Goal: Complete application form

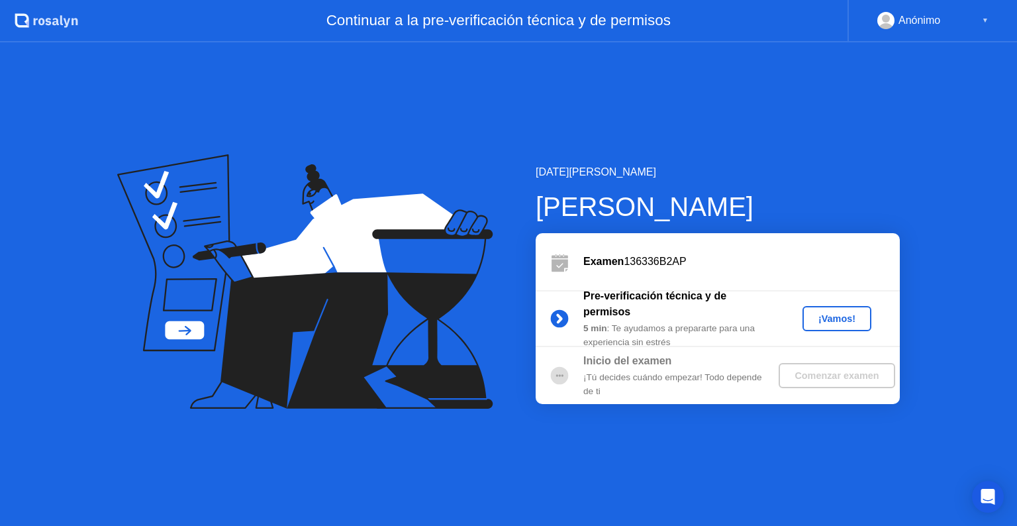
click at [823, 313] on div "¡Vamos!" at bounding box center [836, 318] width 58 height 11
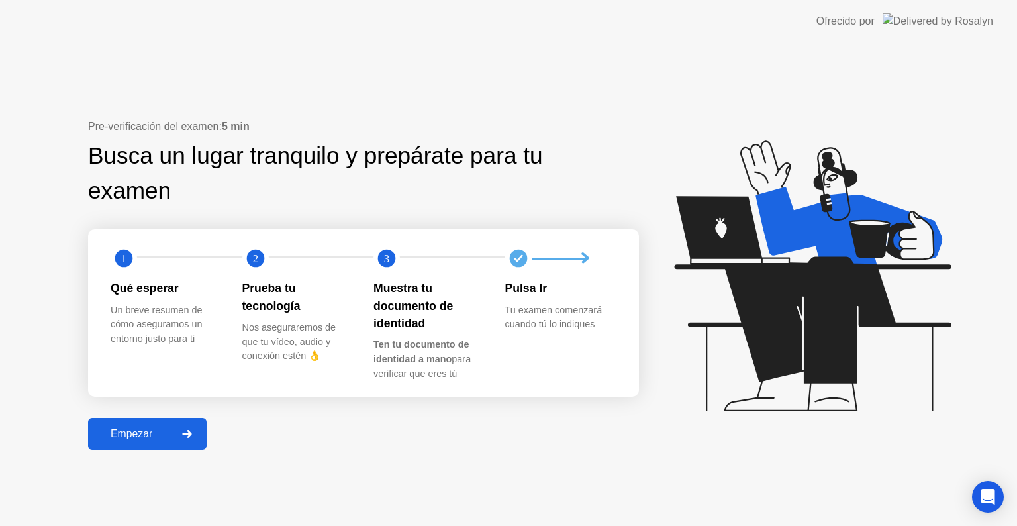
click at [117, 436] on div "Empezar" at bounding box center [131, 434] width 79 height 12
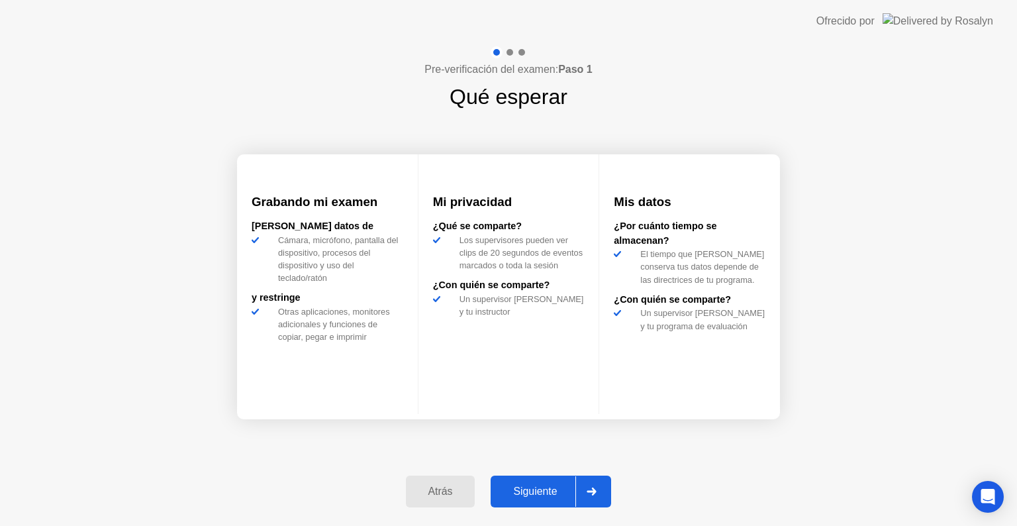
click at [548, 487] on div "Siguiente" at bounding box center [534, 491] width 81 height 12
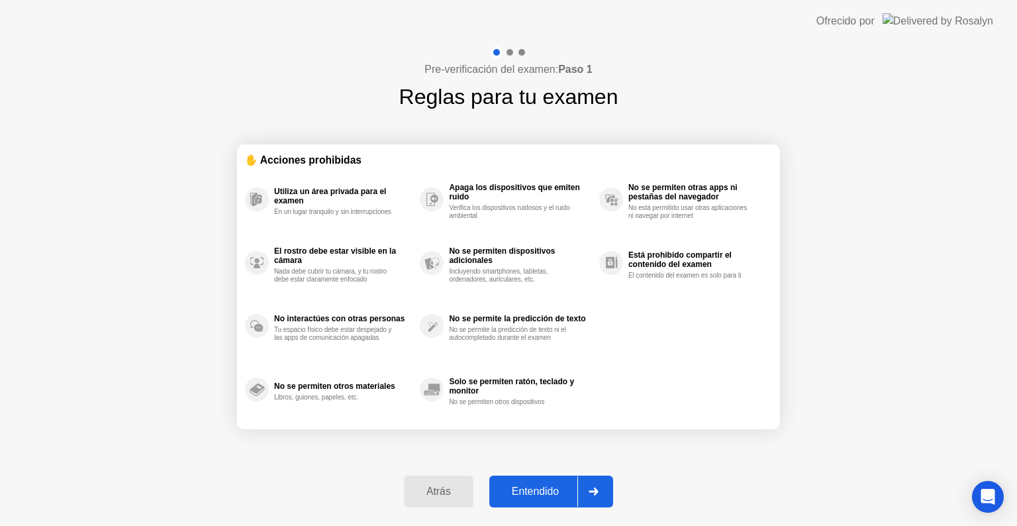
click at [543, 485] on div "Entendido" at bounding box center [535, 491] width 84 height 12
select select "**********"
select select "*******"
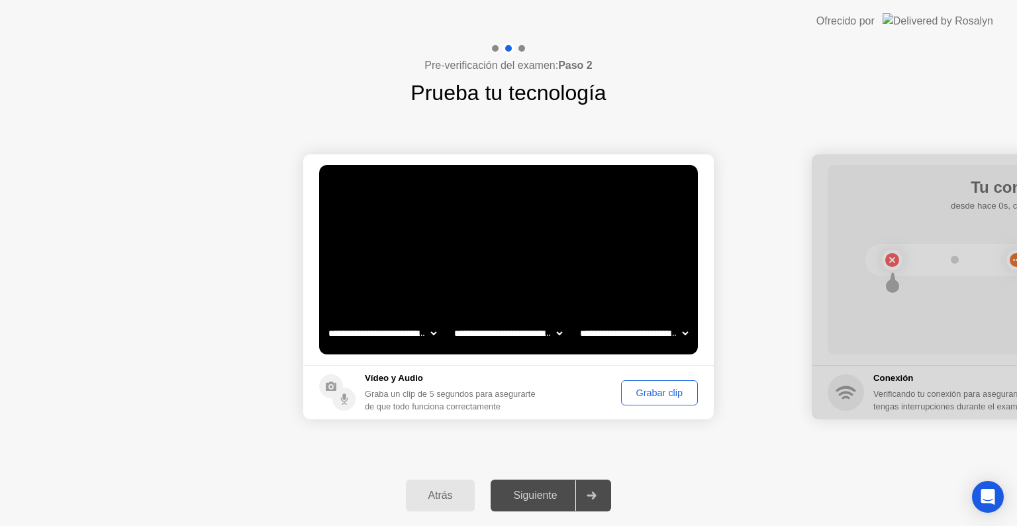
click at [667, 387] on div "Grabar clip" at bounding box center [659, 392] width 68 height 11
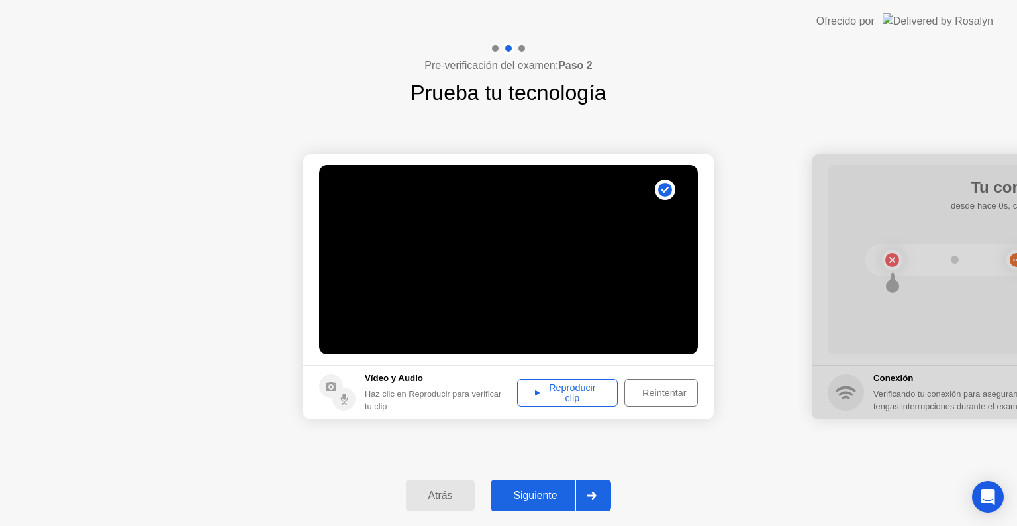
click at [588, 384] on div "Reproducir clip" at bounding box center [567, 392] width 91 height 21
drag, startPoint x: 552, startPoint y: 474, endPoint x: 573, endPoint y: 471, distance: 21.3
click at [567, 471] on div "Atrás Siguiente" at bounding box center [508, 495] width 1017 height 61
click at [543, 475] on div "Atrás Siguiente" at bounding box center [508, 495] width 1017 height 61
click at [537, 497] on div "Siguiente" at bounding box center [534, 495] width 81 height 12
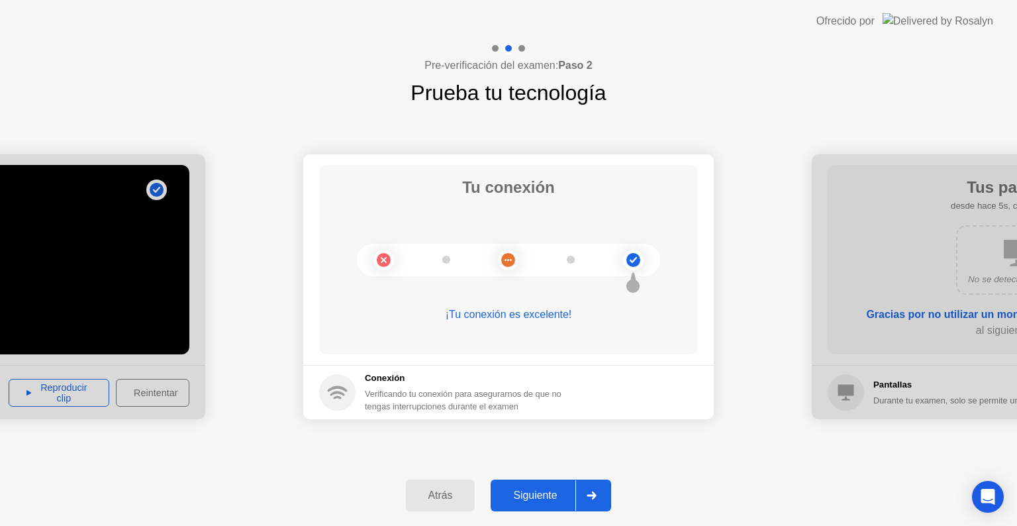
click at [541, 484] on button "Siguiente" at bounding box center [550, 495] width 120 height 32
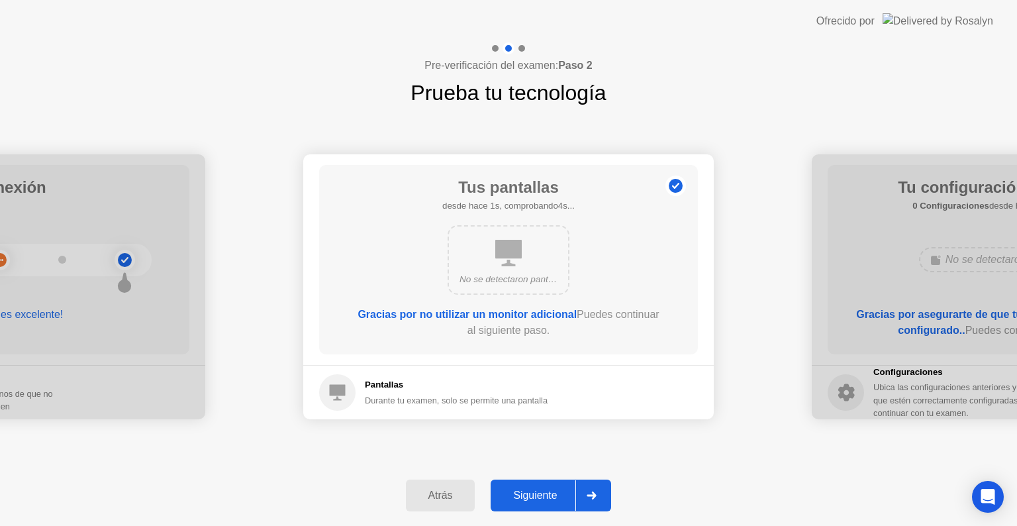
click at [536, 483] on button "Siguiente" at bounding box center [550, 495] width 120 height 32
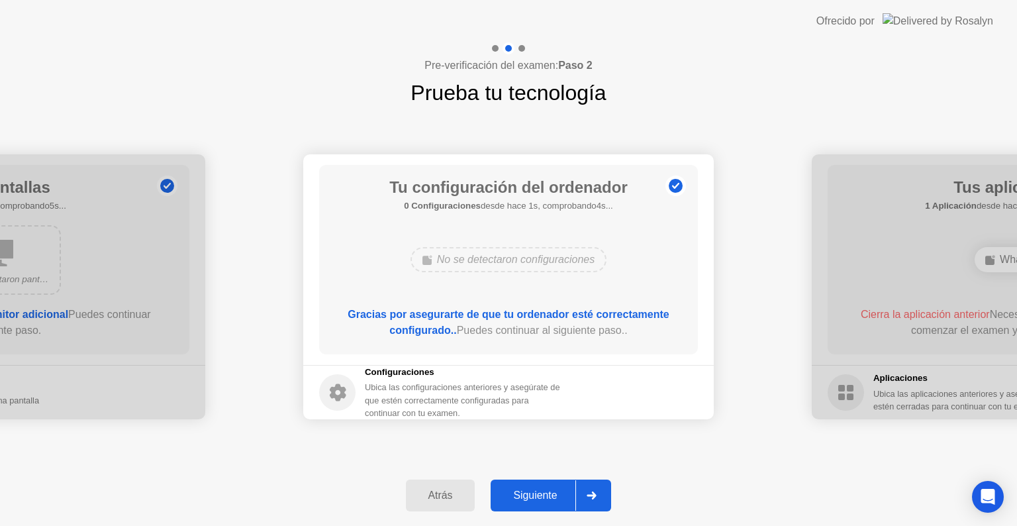
click at [536, 483] on button "Siguiente" at bounding box center [550, 495] width 120 height 32
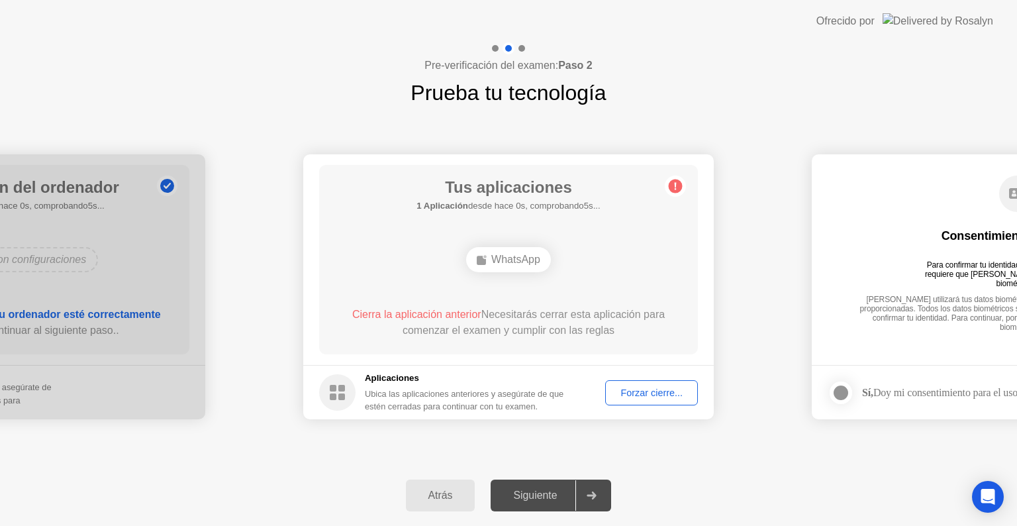
click at [634, 391] on div "Forzar cierre..." at bounding box center [651, 392] width 83 height 11
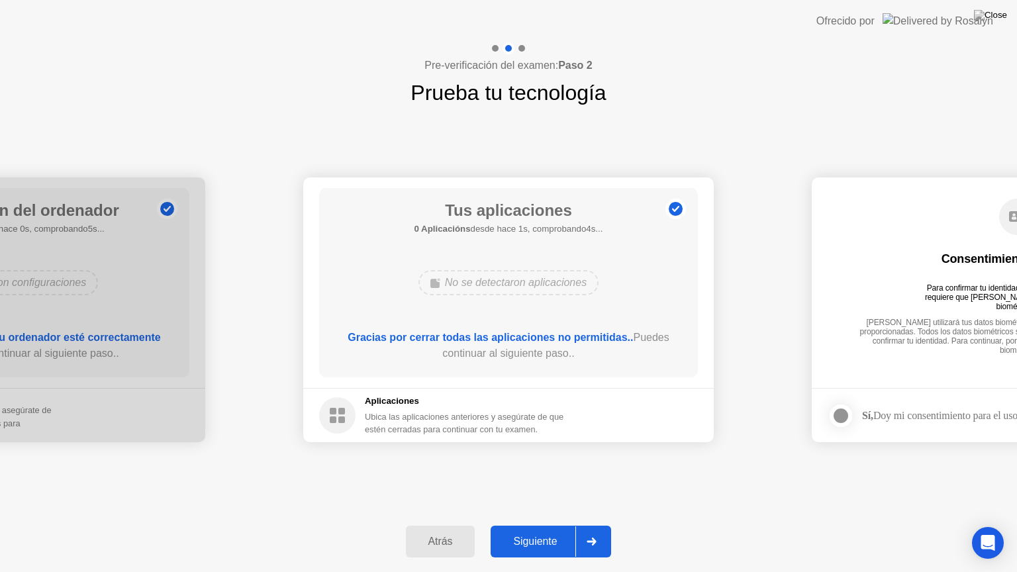
click at [523, 525] on div "Siguiente" at bounding box center [534, 541] width 81 height 12
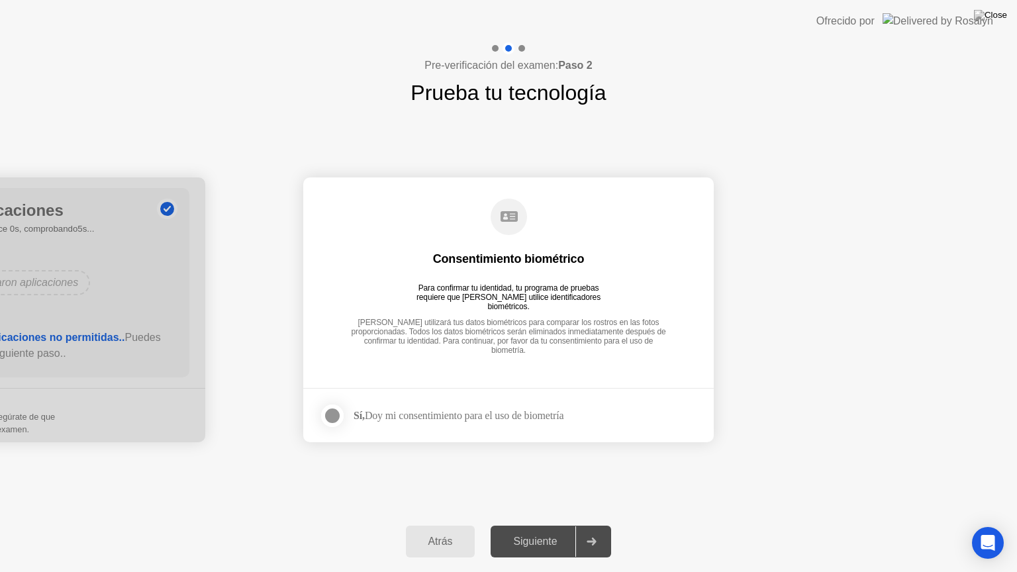
click at [336, 412] on div at bounding box center [332, 416] width 16 height 16
click at [547, 525] on button "Siguiente" at bounding box center [550, 542] width 120 height 32
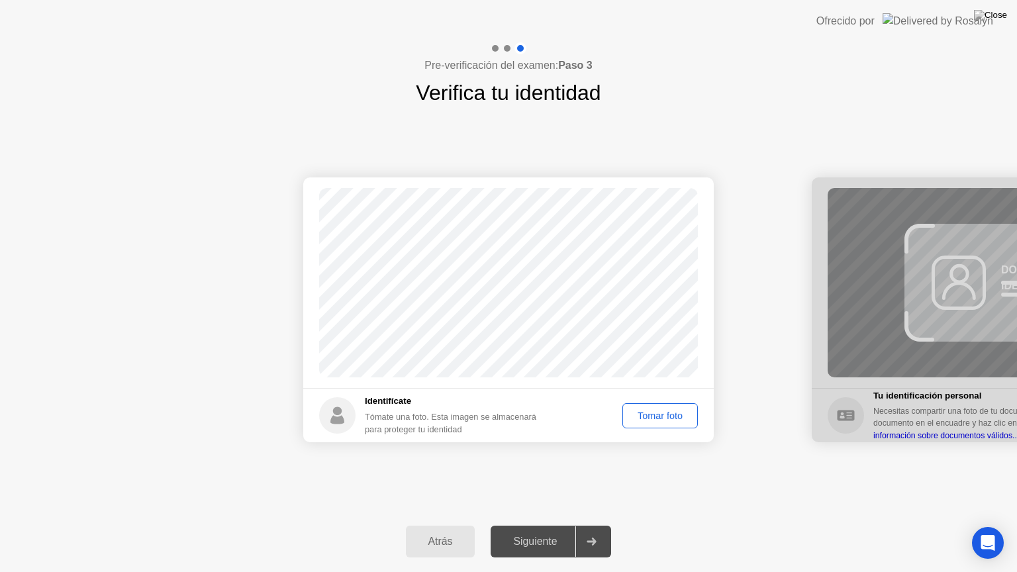
click at [649, 418] on div "Tomar foto" at bounding box center [660, 415] width 66 height 11
click at [535, 525] on div "Siguiente" at bounding box center [534, 541] width 81 height 12
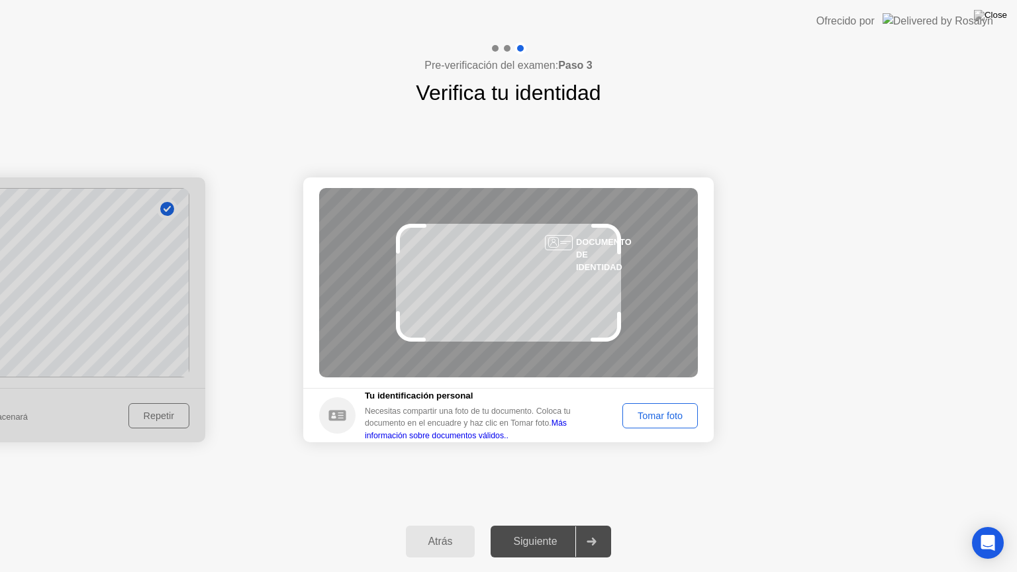
click at [657, 410] on div "Tomar foto" at bounding box center [660, 415] width 66 height 11
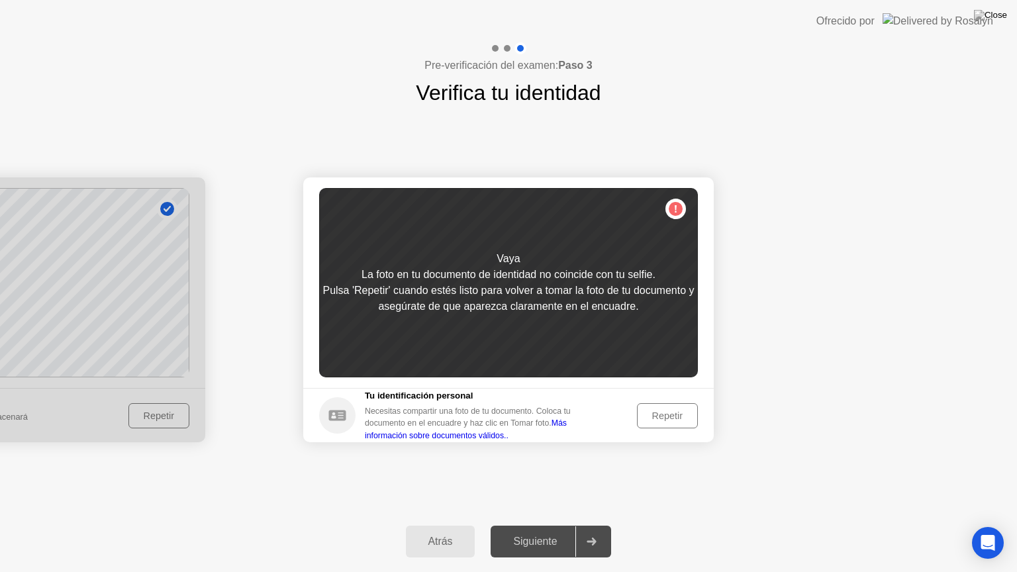
click at [658, 410] on div "Repetir" at bounding box center [667, 415] width 52 height 11
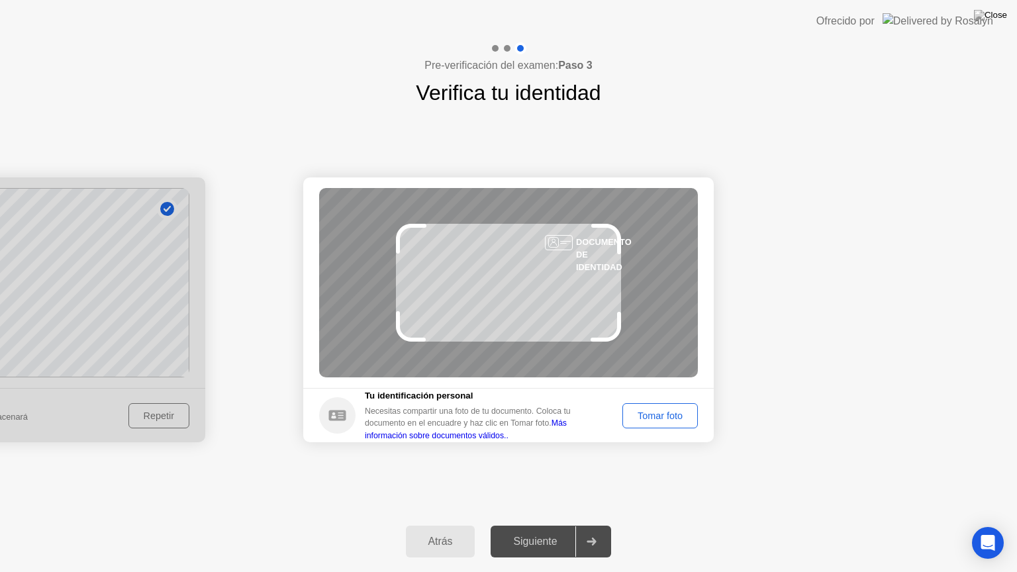
click at [658, 407] on button "Tomar foto" at bounding box center [659, 415] width 75 height 25
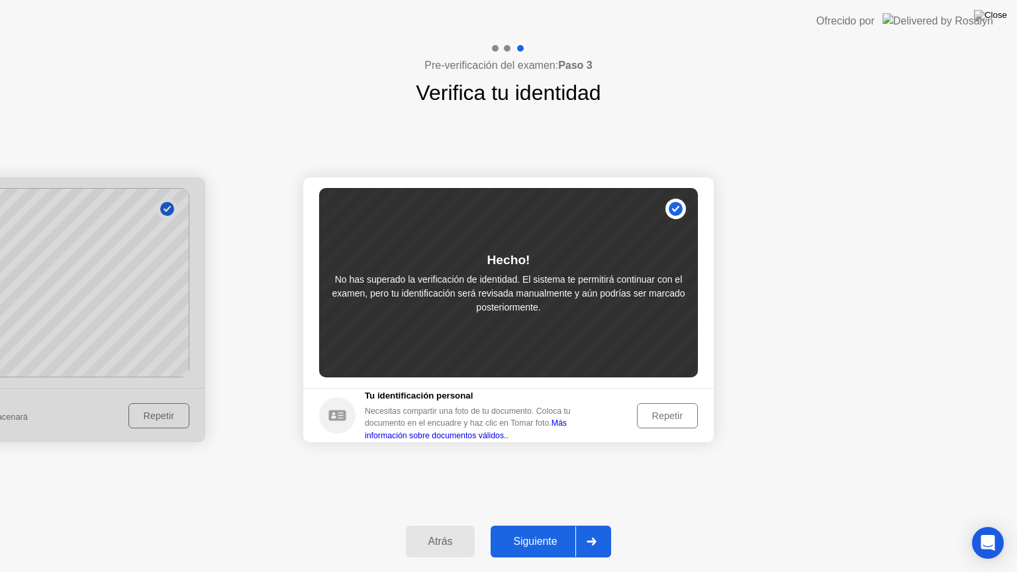
click at [552, 525] on button "Siguiente" at bounding box center [550, 542] width 120 height 32
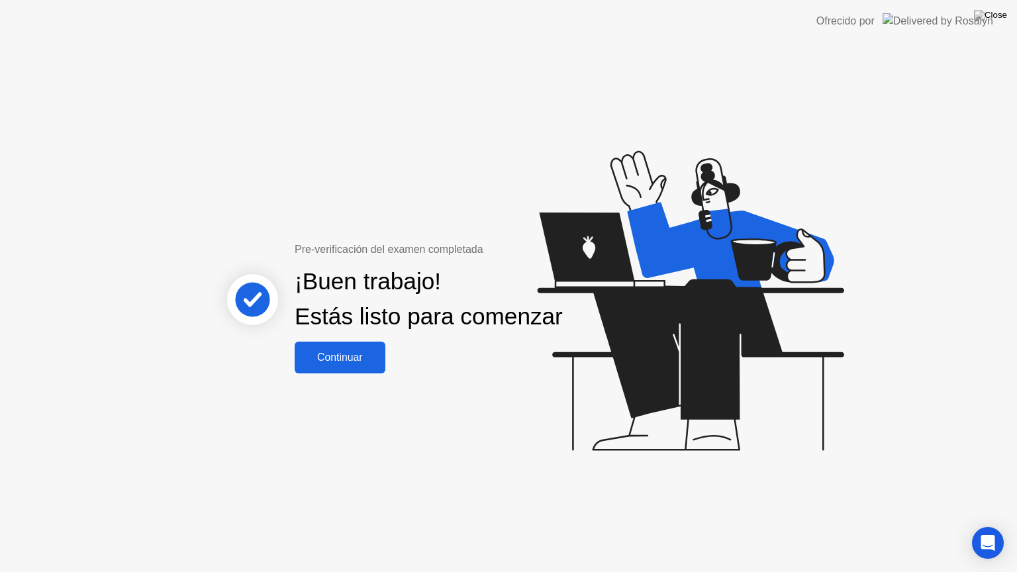
click at [345, 373] on button "Continuar" at bounding box center [340, 358] width 91 height 32
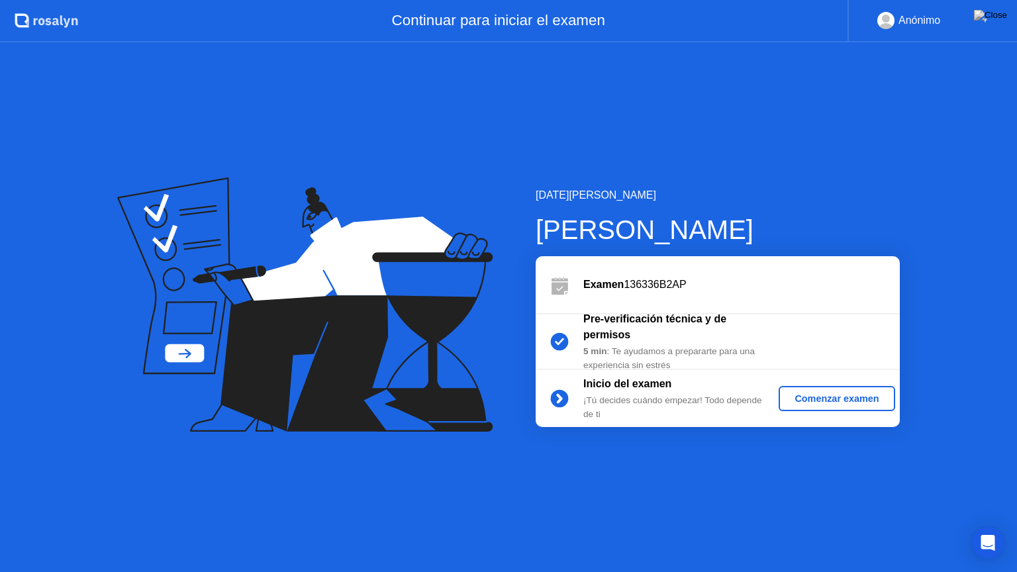
click at [815, 402] on div "Comenzar examen" at bounding box center [836, 398] width 105 height 11
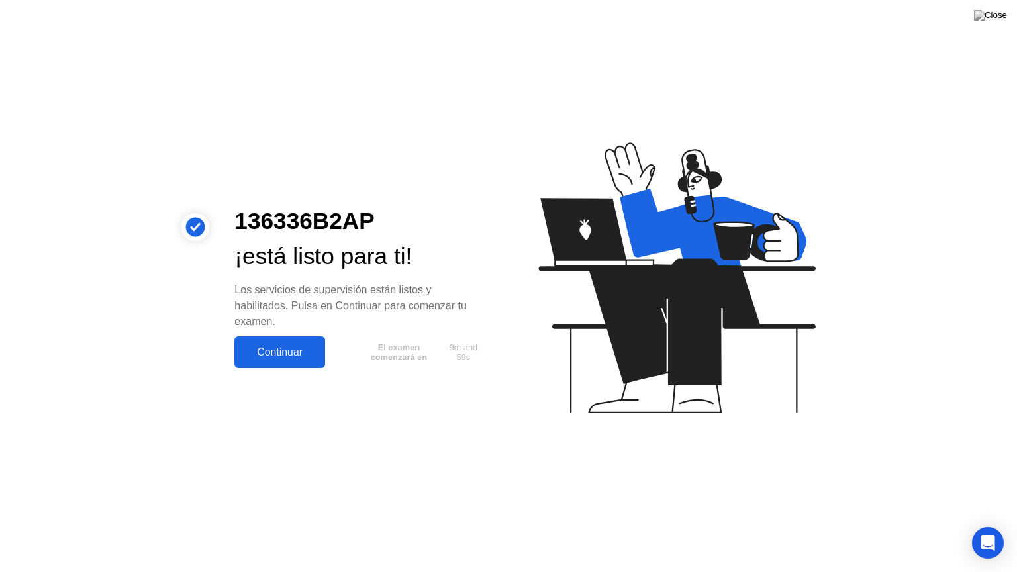
click at [270, 353] on div "Continuar" at bounding box center [279, 352] width 83 height 12
